Goal: Information Seeking & Learning: Learn about a topic

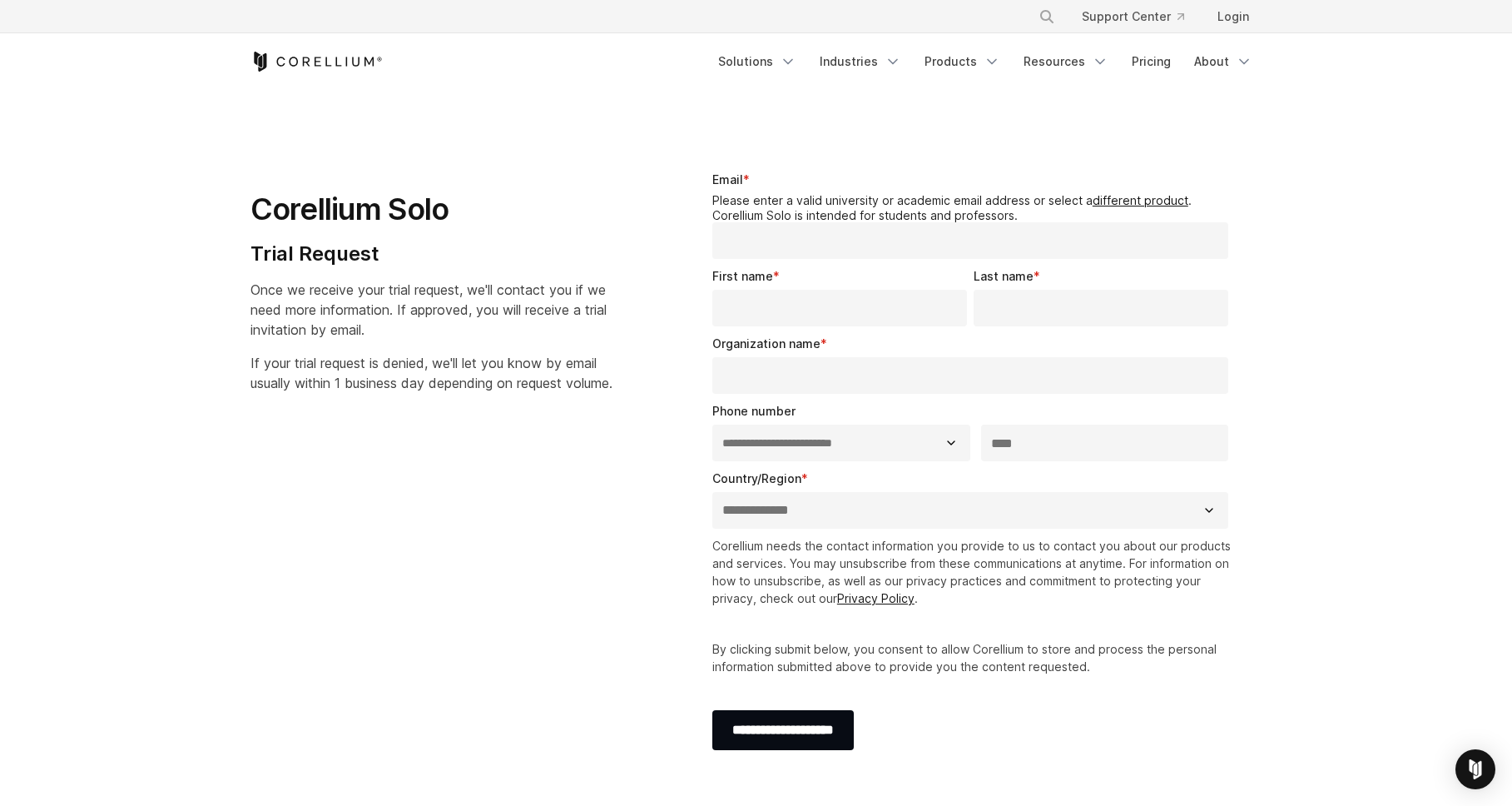
select select "**"
click at [1142, 63] on link "Pricing" at bounding box center [1151, 61] width 59 height 30
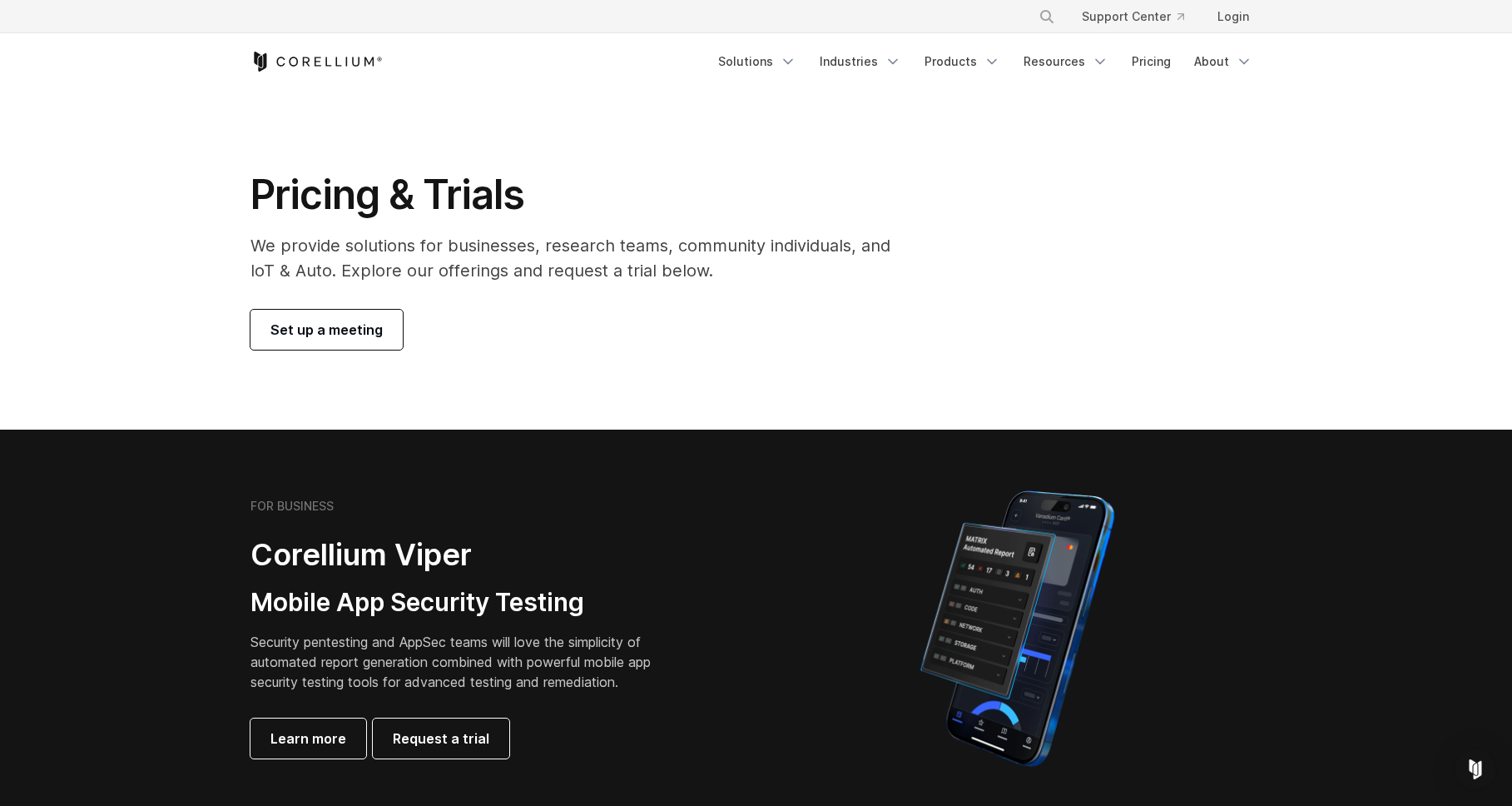
click at [1063, 229] on div "Pricing & Trials We provide solutions for businesses, research teams, community…" at bounding box center [756, 259] width 1045 height 180
click at [950, 62] on link "Products" at bounding box center [962, 61] width 96 height 30
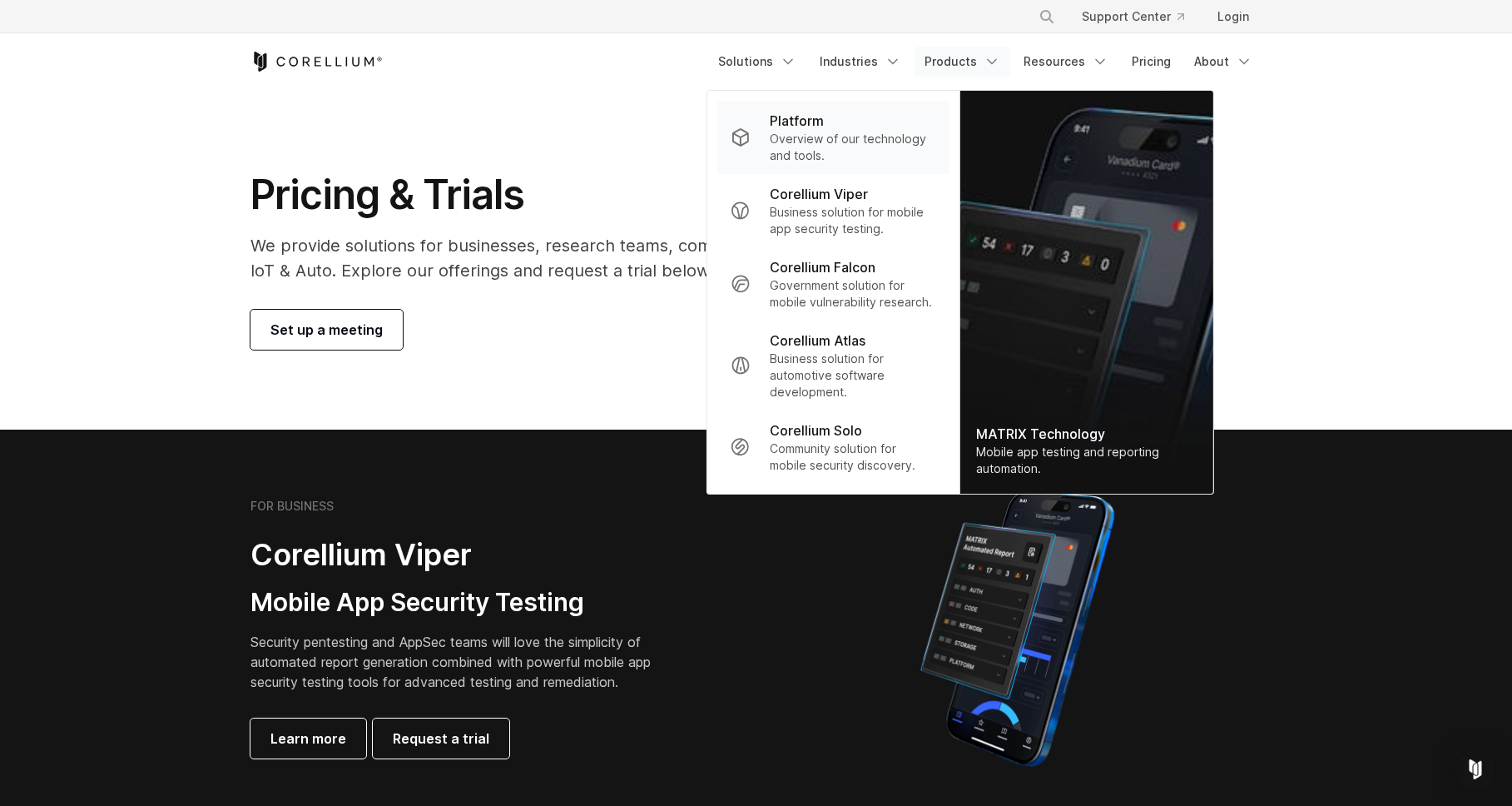
click at [838, 144] on p "Overview of our technology and tools." at bounding box center [852, 147] width 165 height 33
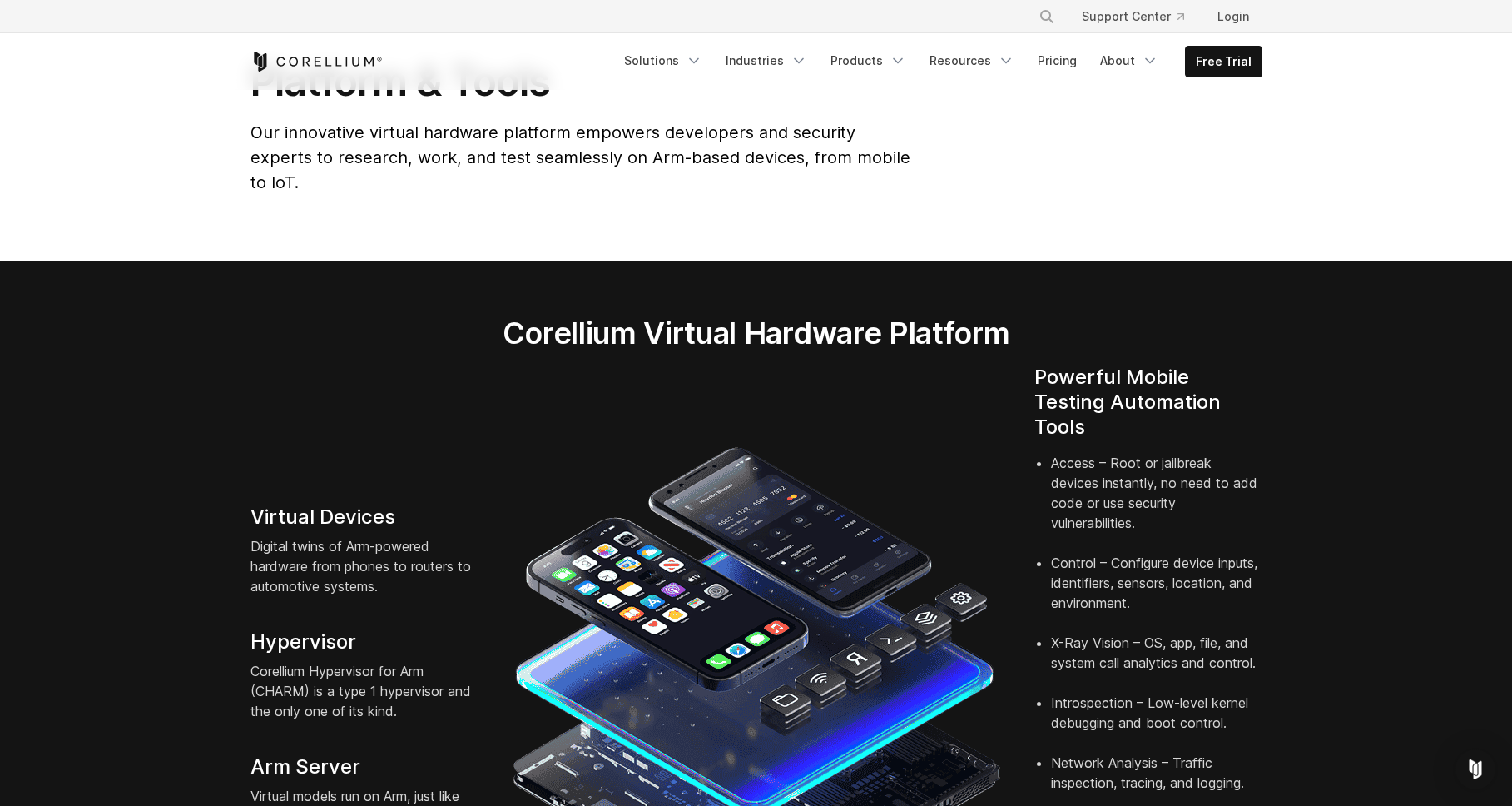
scroll to position [190, 0]
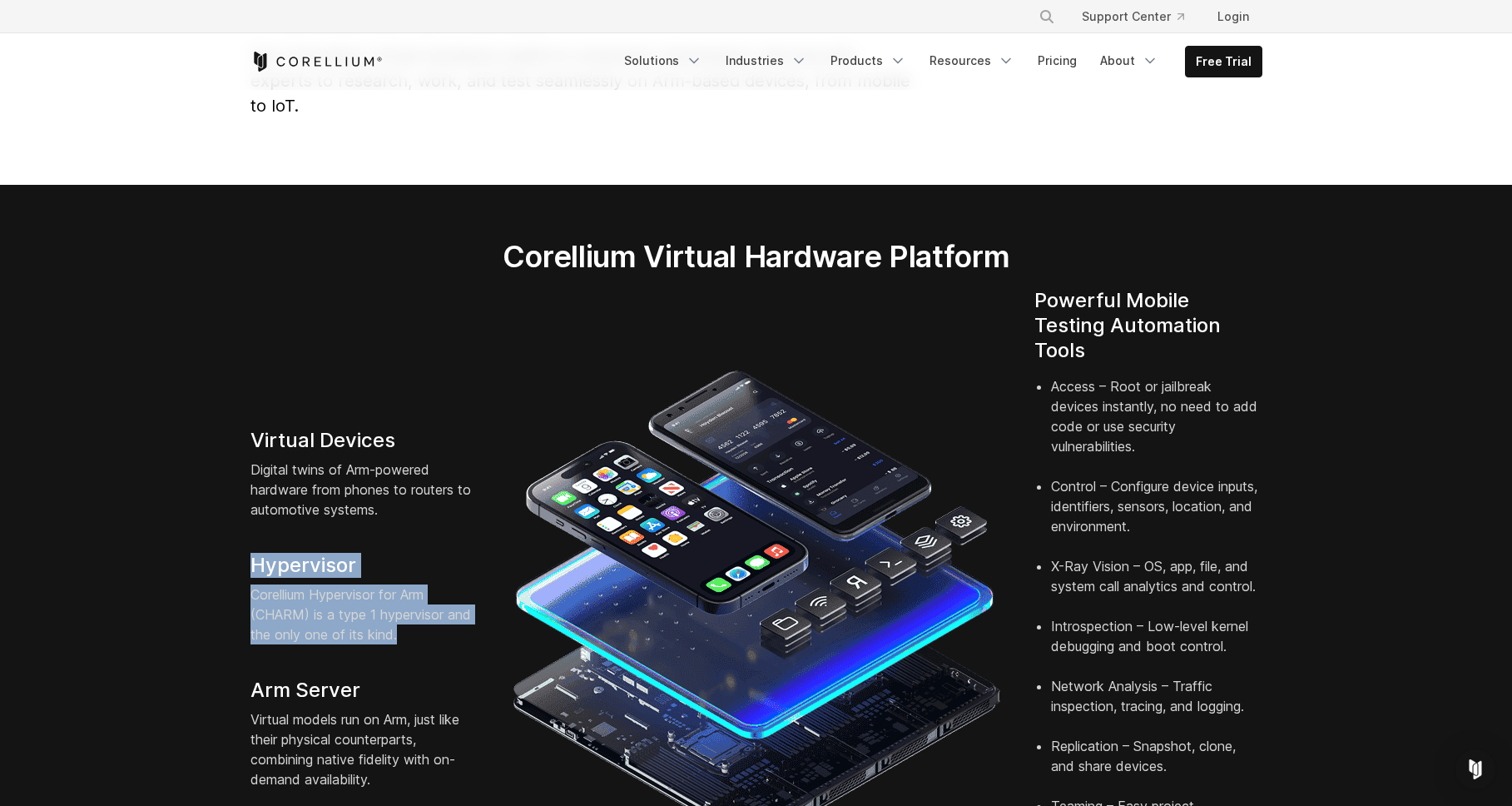
drag, startPoint x: 399, startPoint y: 613, endPoint x: 232, endPoint y: 533, distance: 185.2
click at [232, 533] on section "Corellium Virtual Hardware Platform Virtual Devices Digital twins of Arm-powere…" at bounding box center [756, 583] width 1512 height 798
copy div "Hypervisor Corellium Hypervisor for Arm (CHARM) is a type 1 hypervisor and the …"
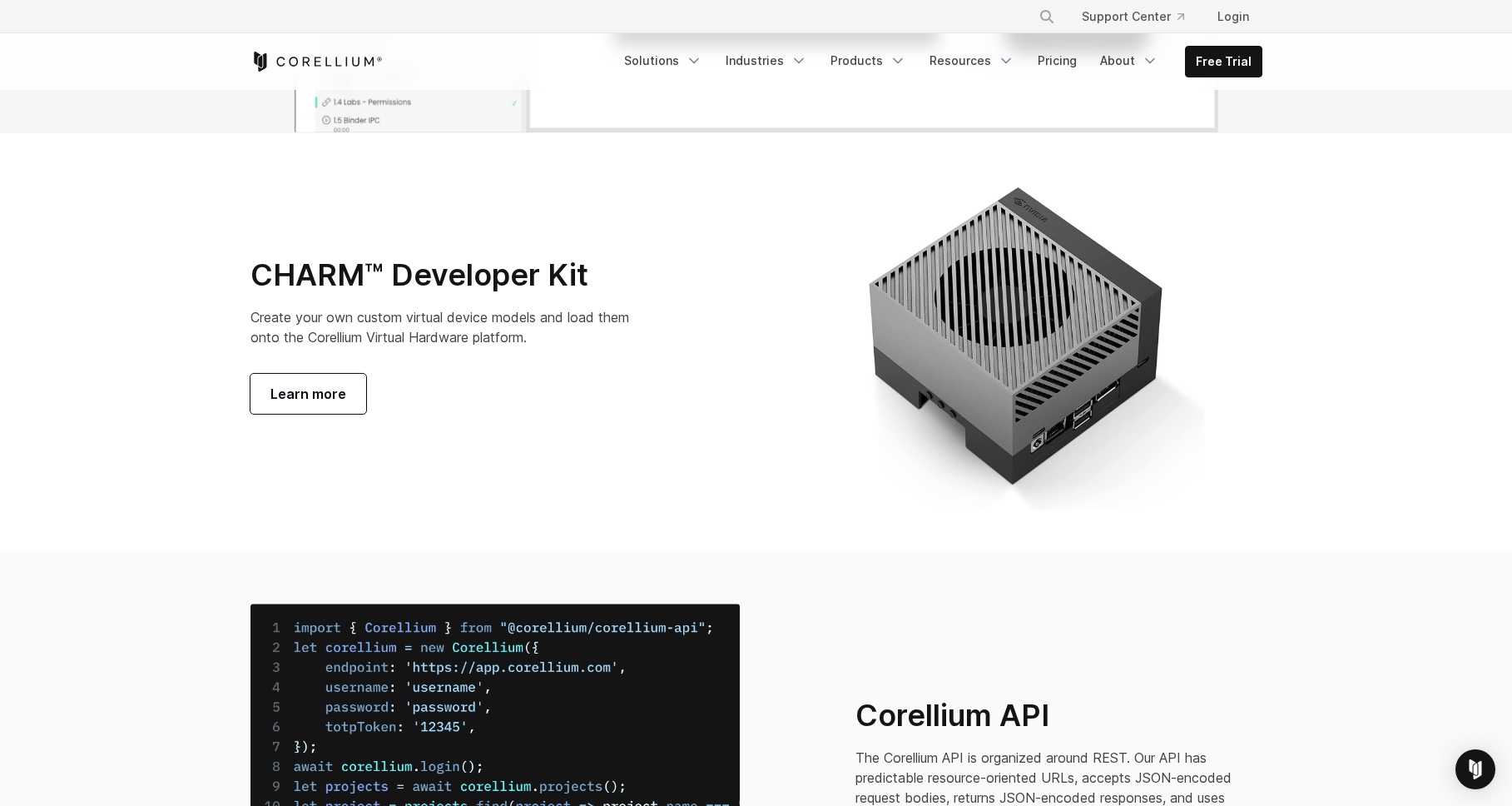
scroll to position [5736, 0]
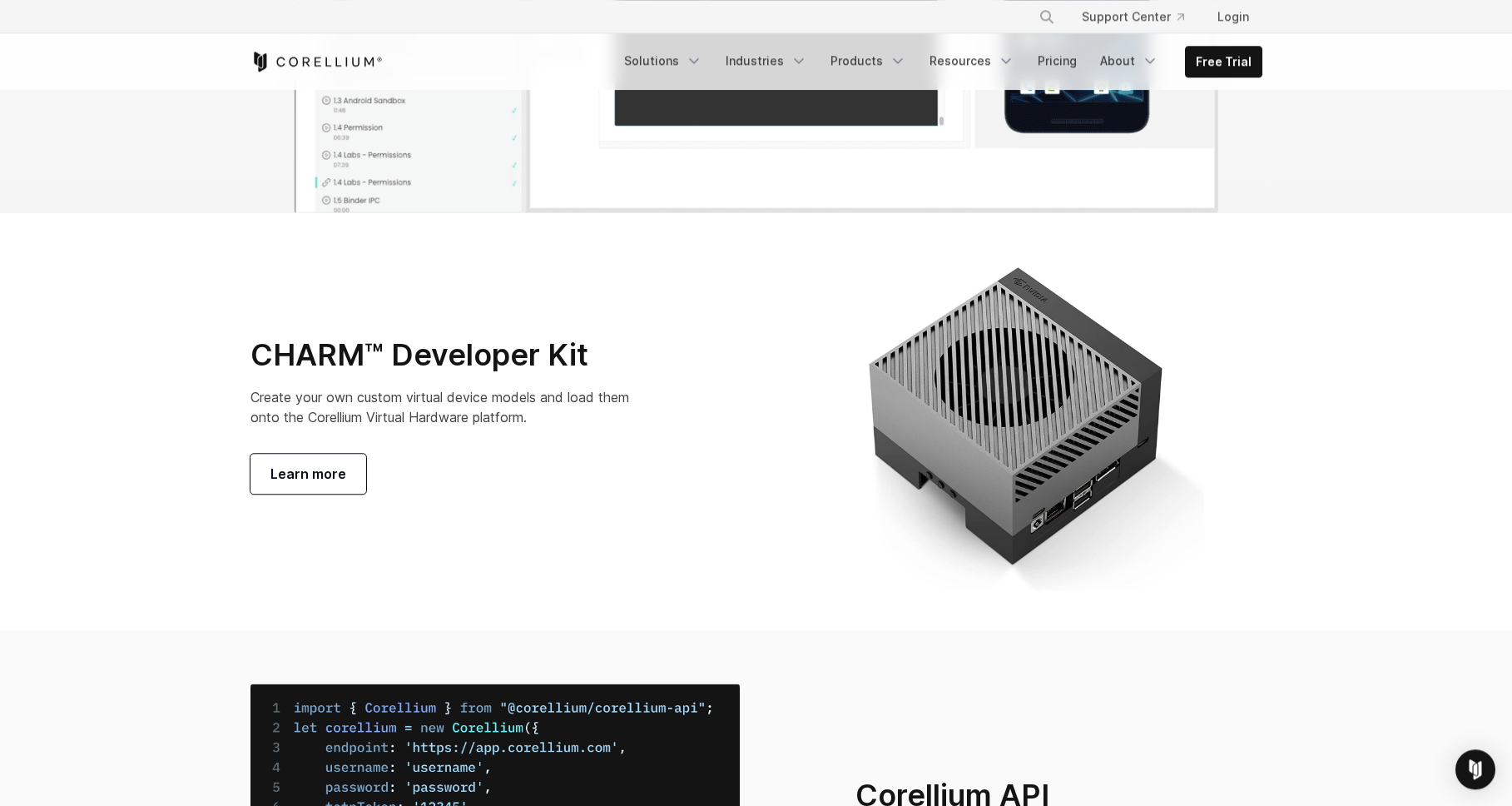
click at [345, 77] on div "Free Trial Solutions" at bounding box center [756, 61] width 1012 height 57
click at [345, 76] on div "Free Trial Solutions" at bounding box center [756, 61] width 1012 height 57
click at [348, 71] on icon "Corellium Home" at bounding box center [316, 62] width 132 height 20
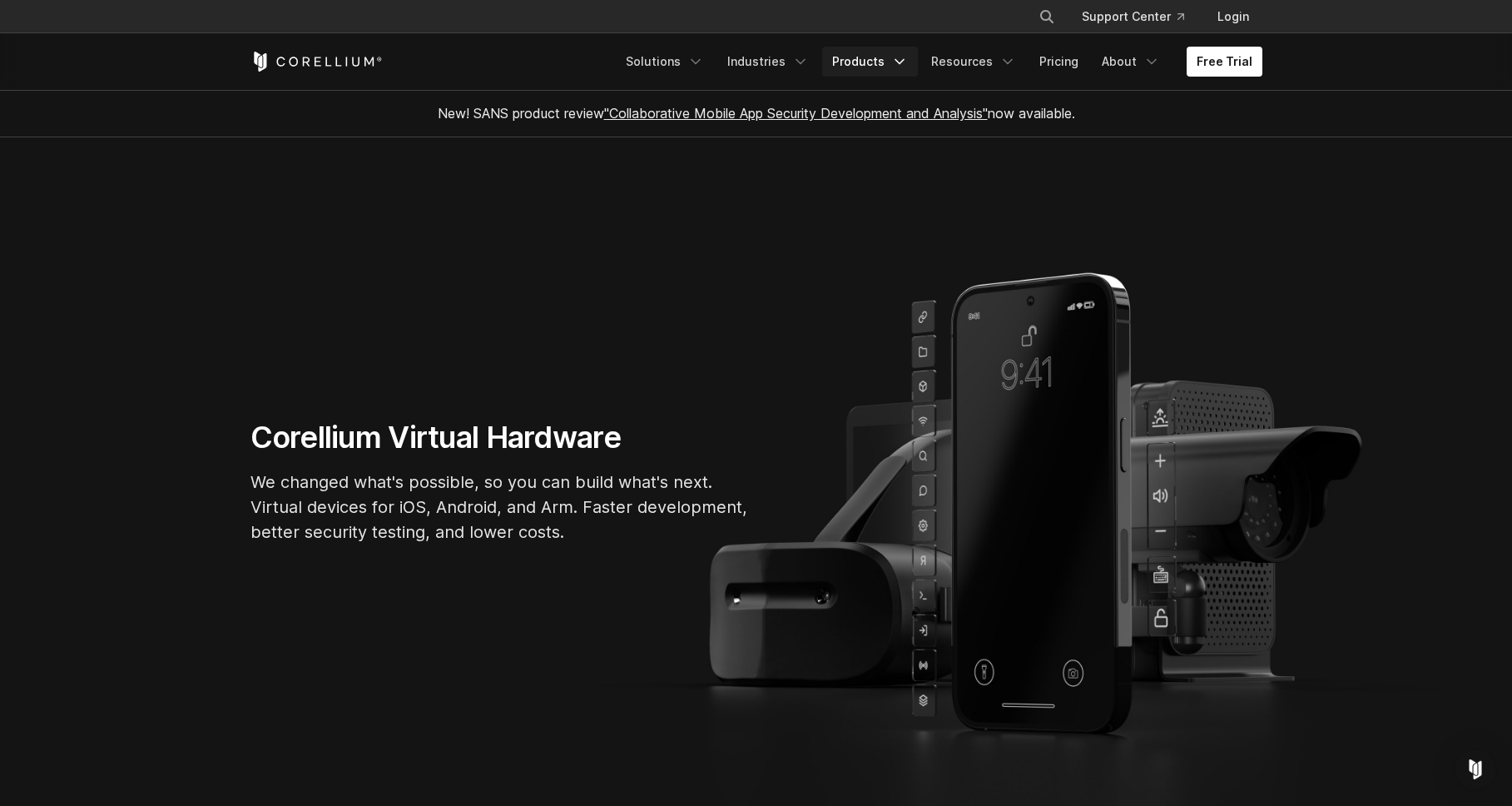
click at [874, 61] on link "Products" at bounding box center [870, 61] width 96 height 30
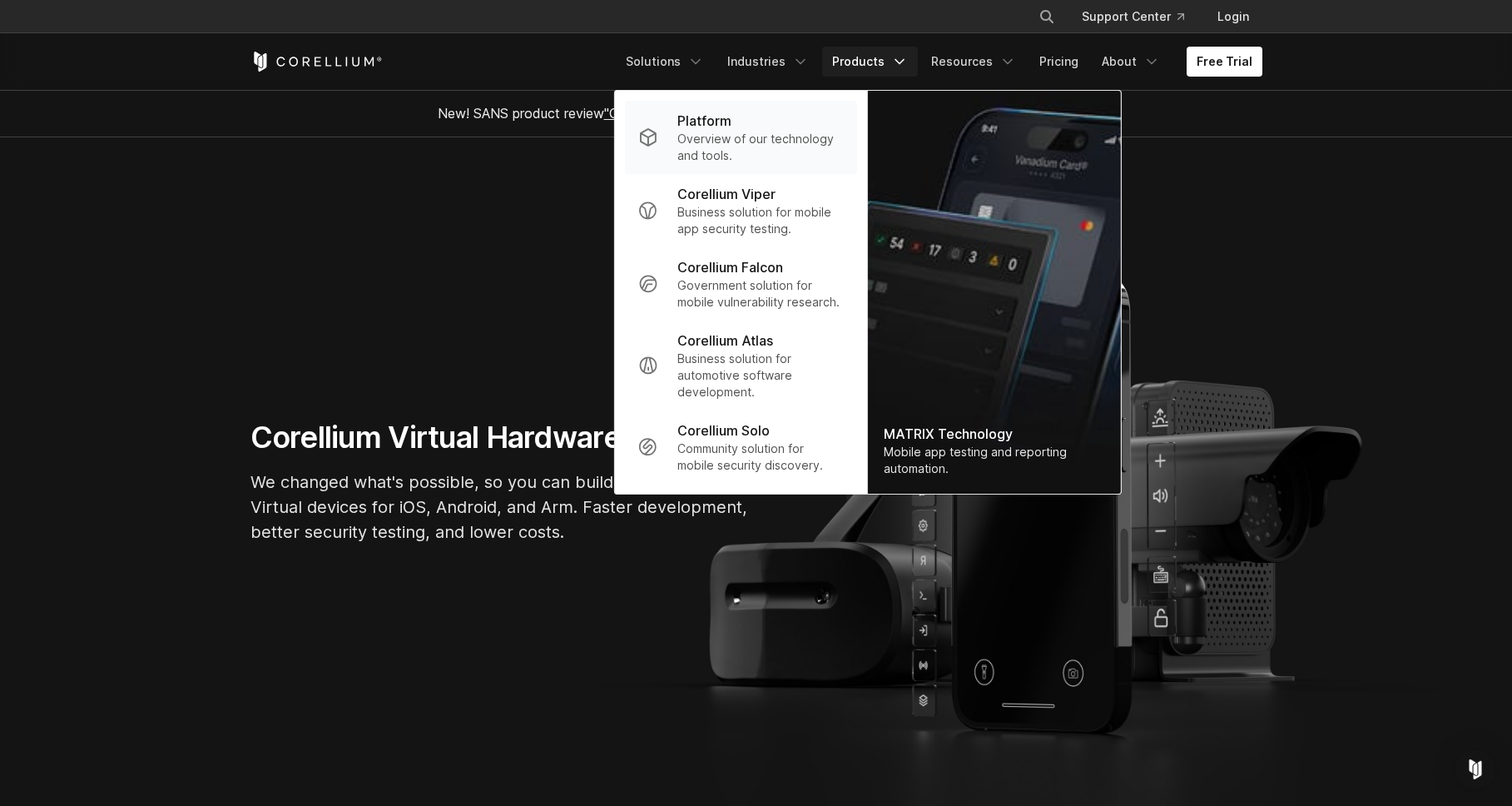
click at [732, 123] on p "Platform" at bounding box center [704, 120] width 54 height 20
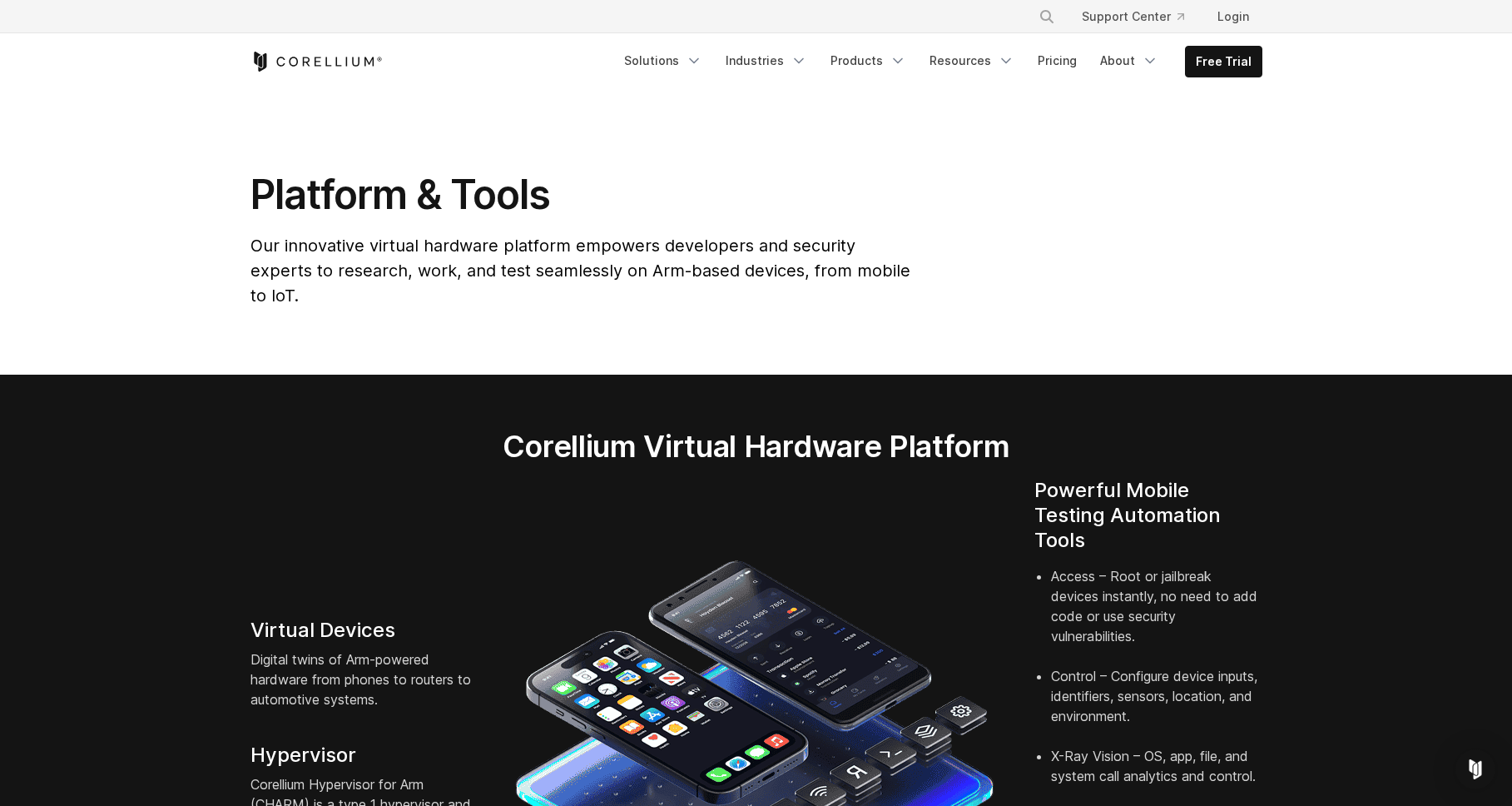
click at [352, 518] on div "Virtual Devices Digital twins of Arm-powered hardware from phones to routers to…" at bounding box center [756, 798] width 1045 height 641
